Goal: Task Accomplishment & Management: Manage account settings

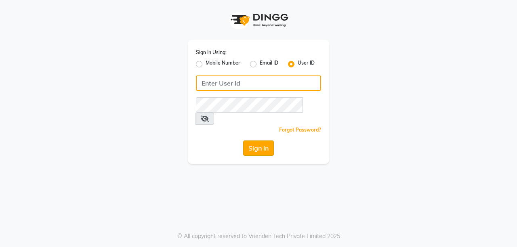
type input "ramya@123"
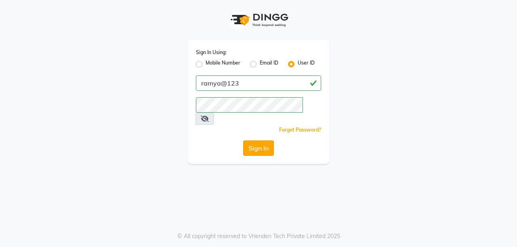
click at [255, 141] on button "Sign In" at bounding box center [258, 148] width 31 height 15
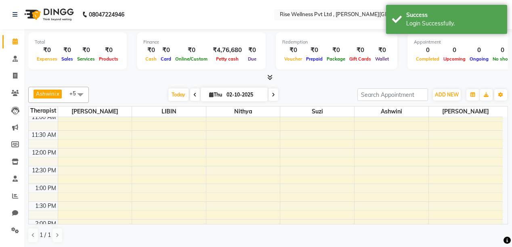
scroll to position [65, 0]
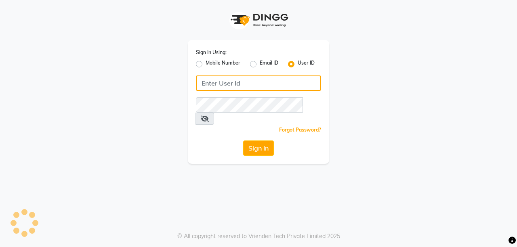
type input "ramya@123"
